Goal: Task Accomplishment & Management: Use online tool/utility

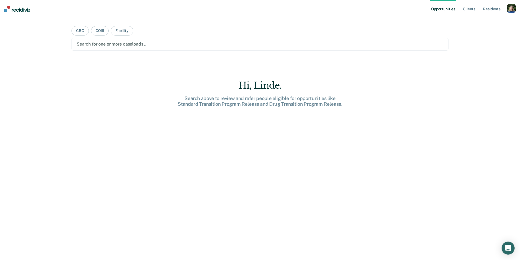
click at [508, 12] on div "button" at bounding box center [511, 8] width 9 height 9
click at [473, 22] on link "Profile" at bounding box center [490, 22] width 44 height 5
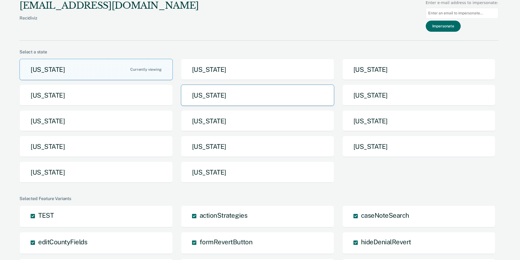
click at [242, 100] on button "[US_STATE]" at bounding box center [257, 95] width 153 height 21
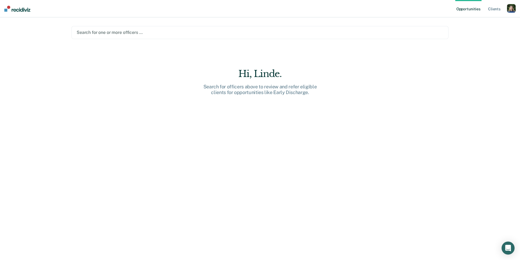
click at [349, 33] on div at bounding box center [260, 32] width 367 height 6
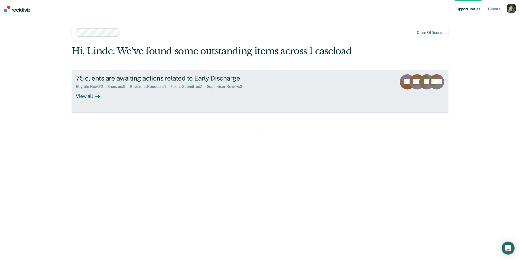
click at [106, 91] on div "75 clients are awaiting actions related to Early Discharge Eligible Now : 72 Sn…" at bounding box center [177, 86] width 203 height 25
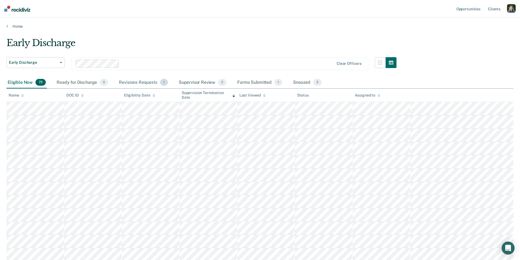
click at [142, 79] on div "Revisions Requests 1" at bounding box center [143, 83] width 51 height 12
